Goal: Information Seeking & Learning: Find specific fact

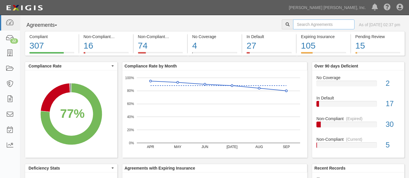
click at [307, 24] on input "text" at bounding box center [323, 25] width 61 height 10
type input "trilogy"
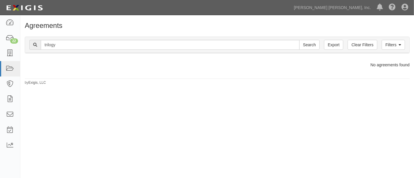
click at [209, 161] on div "Agreements Filters Clear Filters Export trilogy Search Filters Compliance Statu…" at bounding box center [207, 97] width 414 height 160
click at [11, 71] on icon at bounding box center [10, 69] width 8 height 7
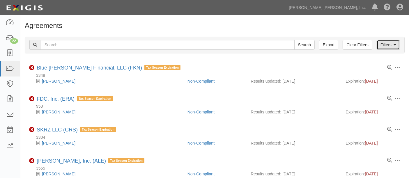
click at [396, 44] on icon at bounding box center [395, 45] width 3 height 4
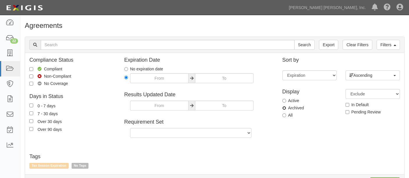
click at [284, 108] on input "Archived" at bounding box center [284, 108] width 4 height 4
radio input "true"
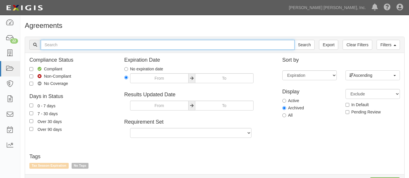
click at [107, 43] on input "text" at bounding box center [168, 45] width 254 height 10
type input "1421"
click at [294, 40] on input "Search" at bounding box center [304, 45] width 20 height 10
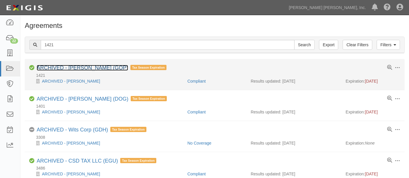
click at [86, 67] on link "ARCHIVED - ALLEN S. WARE (GOP)" at bounding box center [82, 68] width 91 height 6
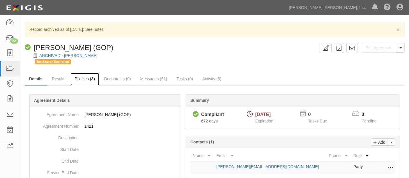
click at [88, 78] on link "Policies (3)" at bounding box center [84, 79] width 29 height 13
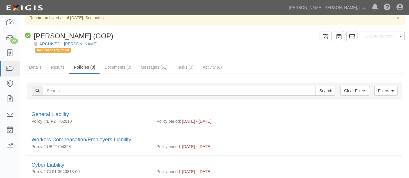
scroll to position [9, 0]
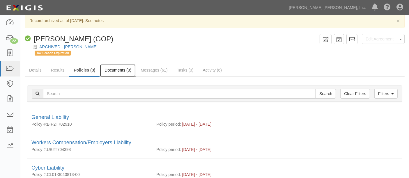
click at [122, 71] on link "Documents (0)" at bounding box center [118, 70] width 36 height 13
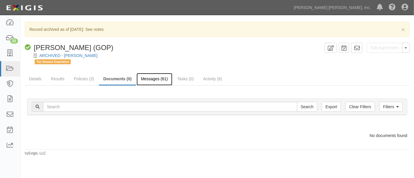
click at [150, 79] on link "Messages (61)" at bounding box center [155, 79] width 36 height 13
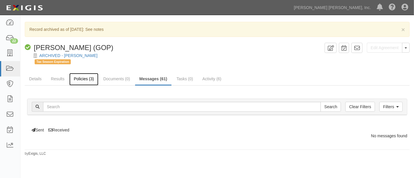
click at [77, 81] on link "Policies (3)" at bounding box center [83, 79] width 29 height 13
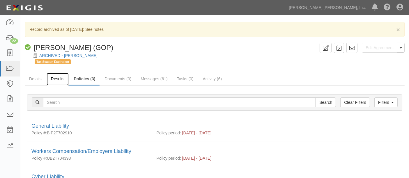
click at [57, 79] on link "Results" at bounding box center [58, 79] width 22 height 13
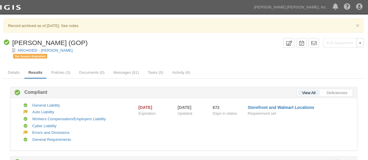
scroll to position [2, 0]
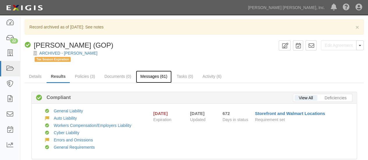
click at [145, 78] on link "Messages (61)" at bounding box center [154, 77] width 36 height 13
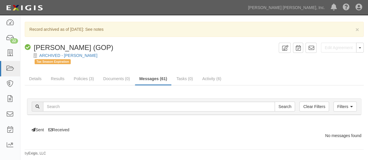
click at [59, 128] on div "Sent Received" at bounding box center [194, 127] width 343 height 12
click at [82, 79] on link "Policies (3)" at bounding box center [83, 79] width 29 height 13
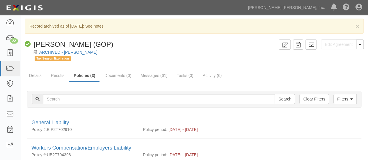
scroll to position [3, 0]
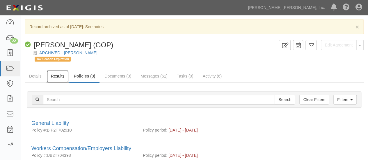
click at [56, 77] on link "Results" at bounding box center [58, 76] width 22 height 13
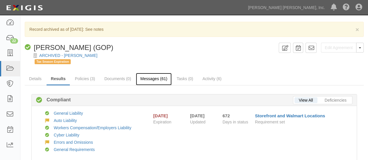
click at [154, 80] on link "Messages (61)" at bounding box center [154, 79] width 36 height 13
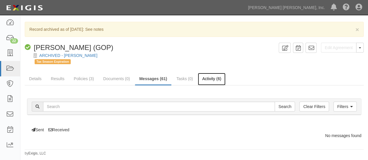
click at [207, 81] on link "Activity (6)" at bounding box center [212, 79] width 28 height 13
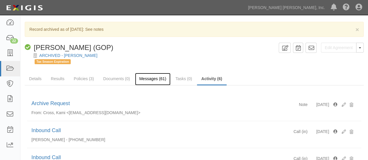
click at [151, 79] on link "Messages (61)" at bounding box center [153, 79] width 36 height 13
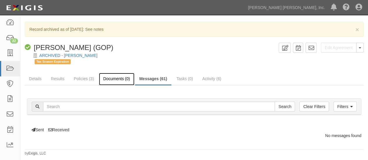
click at [115, 78] on link "Documents (0)" at bounding box center [117, 79] width 36 height 13
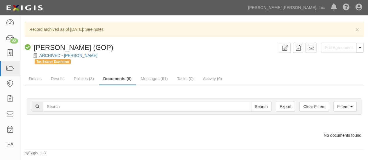
click at [136, 86] on div "Filters Clear Filters Export Search Filters Document Type Unassigned Binders Ca…" at bounding box center [194, 117] width 339 height 62
click at [83, 76] on link "Policies (3)" at bounding box center [83, 79] width 29 height 13
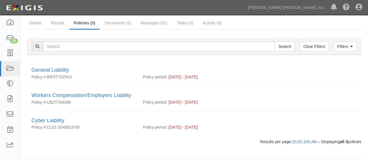
scroll to position [58, 0]
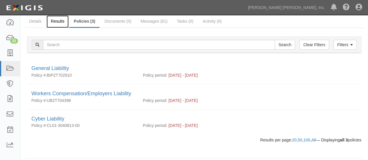
click at [60, 21] on link "Results" at bounding box center [58, 21] width 22 height 13
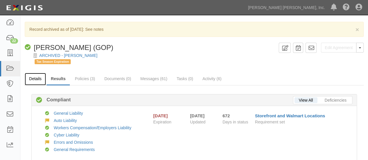
click at [38, 78] on link "Details" at bounding box center [35, 79] width 21 height 13
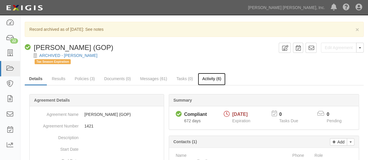
click at [212, 78] on link "Activity (6)" at bounding box center [212, 79] width 28 height 13
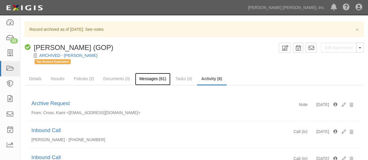
click at [152, 80] on link "Messages (61)" at bounding box center [153, 79] width 36 height 13
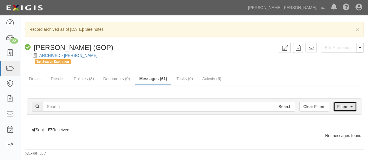
click at [351, 106] on icon at bounding box center [352, 107] width 3 height 4
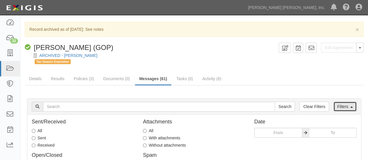
click at [351, 106] on icon at bounding box center [352, 107] width 3 height 4
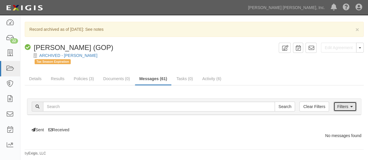
click at [349, 107] on link "Filters" at bounding box center [345, 107] width 23 height 10
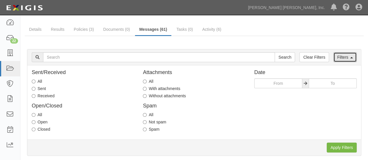
scroll to position [50, 0]
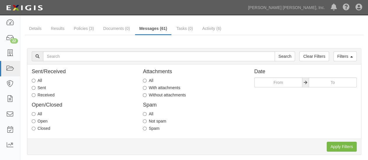
click at [38, 80] on label "All" at bounding box center [37, 81] width 10 height 6
click at [36, 80] on input "All" at bounding box center [34, 81] width 4 height 4
radio input "true"
click at [339, 145] on input "Apply Filters" at bounding box center [342, 147] width 30 height 10
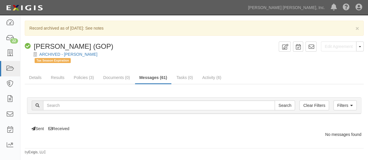
scroll to position [1, 0]
click at [212, 77] on link "Activity (6)" at bounding box center [212, 78] width 28 height 13
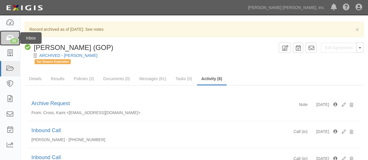
click at [10, 40] on icon at bounding box center [10, 38] width 8 height 7
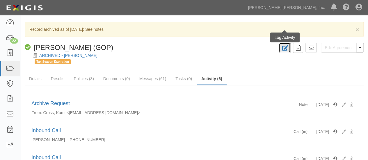
click at [288, 47] on icon at bounding box center [285, 48] width 7 height 6
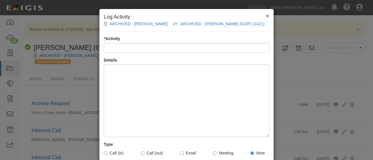
click at [266, 15] on span "×" at bounding box center [267, 16] width 3 height 7
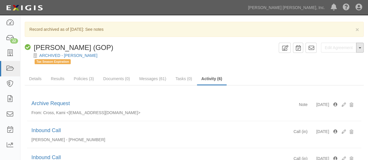
click at [362, 49] on button "Toggle Agreement Dropdown" at bounding box center [360, 48] width 8 height 10
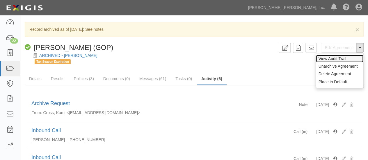
click at [343, 59] on link "View Audit Trail" at bounding box center [339, 59] width 47 height 8
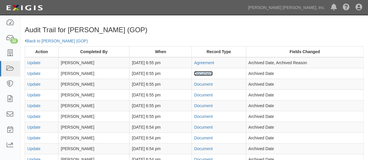
click at [196, 73] on link "Document" at bounding box center [203, 73] width 19 height 5
click at [196, 86] on link "Document" at bounding box center [203, 84] width 19 height 5
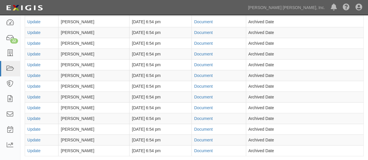
scroll to position [128, 0]
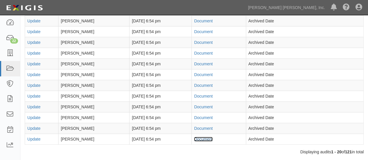
click at [199, 138] on link "Document" at bounding box center [203, 139] width 19 height 5
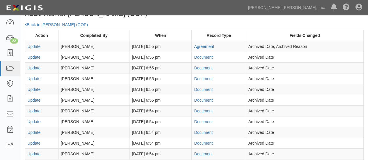
scroll to position [15, 0]
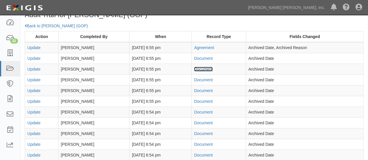
click at [197, 69] on link "Document" at bounding box center [203, 69] width 19 height 5
click at [200, 78] on link "Document" at bounding box center [203, 80] width 19 height 5
click at [196, 89] on link "Document" at bounding box center [203, 91] width 19 height 5
click at [197, 100] on link "Document" at bounding box center [203, 101] width 19 height 5
click at [196, 111] on link "Document" at bounding box center [203, 112] width 19 height 5
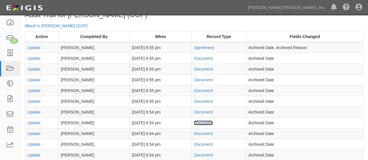
click at [203, 121] on link "Document" at bounding box center [203, 123] width 19 height 5
click at [201, 132] on link "Document" at bounding box center [203, 134] width 19 height 5
click at [196, 143] on link "Document" at bounding box center [203, 144] width 19 height 5
click at [194, 153] on link "Document" at bounding box center [203, 155] width 19 height 5
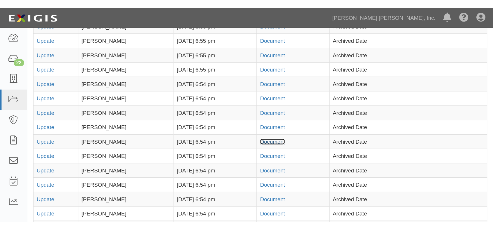
scroll to position [73, 0]
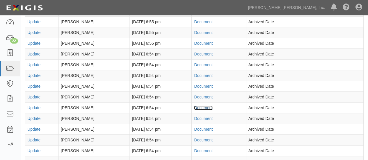
click at [201, 107] on link "Document" at bounding box center [203, 108] width 19 height 5
click at [198, 116] on link "Document" at bounding box center [203, 118] width 19 height 5
click at [197, 128] on link "Document" at bounding box center [203, 129] width 19 height 5
click at [199, 138] on link "Document" at bounding box center [203, 140] width 19 height 5
click at [201, 128] on link "Document" at bounding box center [203, 129] width 19 height 5
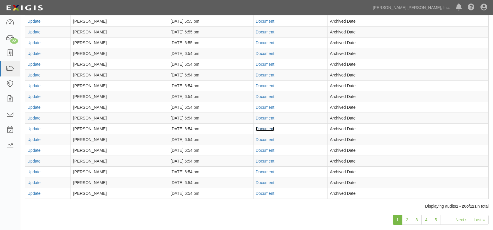
scroll to position [82, 0]
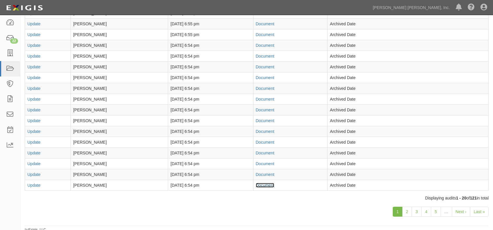
click at [260, 160] on link "Document" at bounding box center [265, 185] width 19 height 5
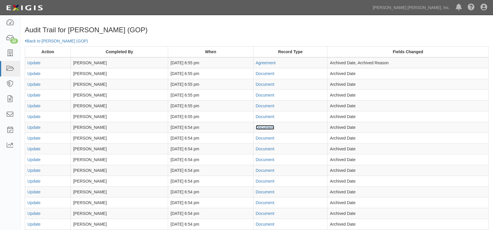
click at [257, 125] on link "Document" at bounding box center [265, 127] width 19 height 5
click at [260, 138] on link "Document" at bounding box center [265, 138] width 19 height 5
click at [260, 147] on link "Document" at bounding box center [265, 149] width 19 height 5
click at [259, 159] on link "Document" at bounding box center [265, 159] width 19 height 5
click at [261, 160] on link "Document" at bounding box center [265, 170] width 19 height 5
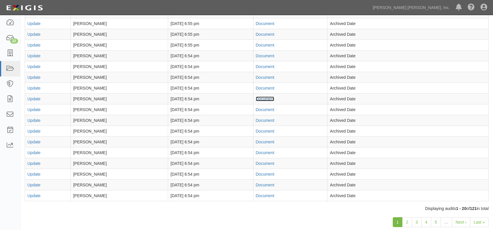
scroll to position [82, 0]
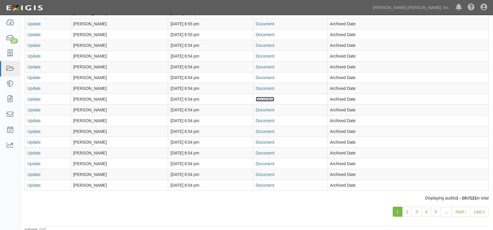
click at [257, 98] on link "Document" at bounding box center [265, 99] width 19 height 5
click at [261, 108] on link "Document" at bounding box center [265, 110] width 19 height 5
click at [256, 129] on link "Document" at bounding box center [265, 131] width 19 height 5
click at [266, 140] on link "Document" at bounding box center [265, 142] width 19 height 5
click at [256, 151] on link "Document" at bounding box center [265, 153] width 19 height 5
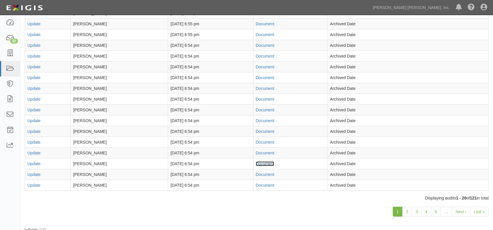
click at [261, 160] on link "Document" at bounding box center [265, 164] width 19 height 5
click at [254, 160] on td "Document" at bounding box center [290, 174] width 74 height 11
click at [259, 160] on link "Document" at bounding box center [265, 174] width 19 height 5
click at [256, 160] on link "Document" at bounding box center [265, 185] width 19 height 5
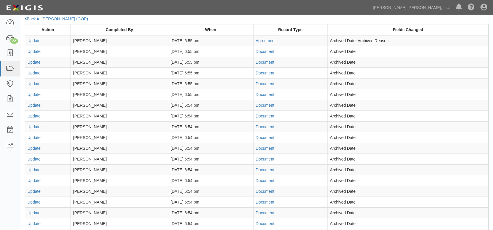
scroll to position [0, 0]
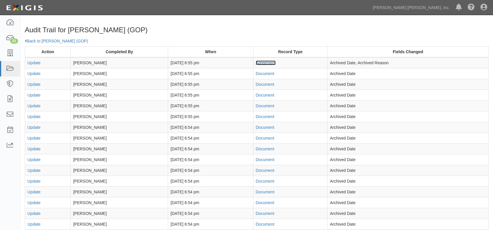
click at [260, 62] on link "Agreement" at bounding box center [266, 63] width 20 height 5
click at [257, 73] on link "Document" at bounding box center [265, 73] width 19 height 5
click at [259, 84] on link "Document" at bounding box center [265, 84] width 19 height 5
click at [257, 95] on link "Document" at bounding box center [265, 95] width 19 height 5
click at [260, 105] on link "Document" at bounding box center [265, 106] width 19 height 5
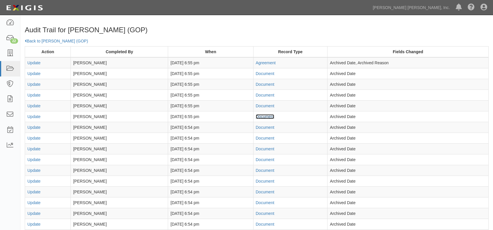
click at [257, 117] on link "Document" at bounding box center [265, 116] width 19 height 5
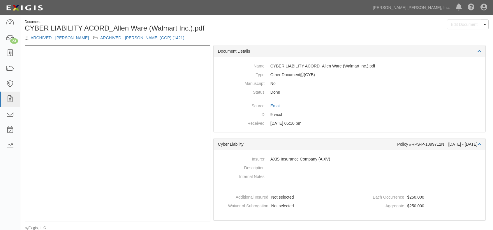
scroll to position [3, 0]
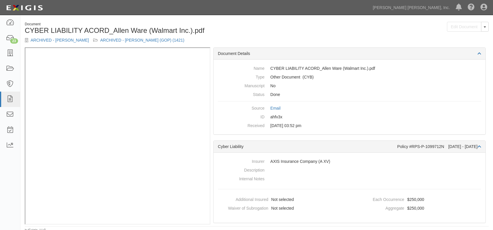
scroll to position [3, 0]
